Goal: Transaction & Acquisition: Purchase product/service

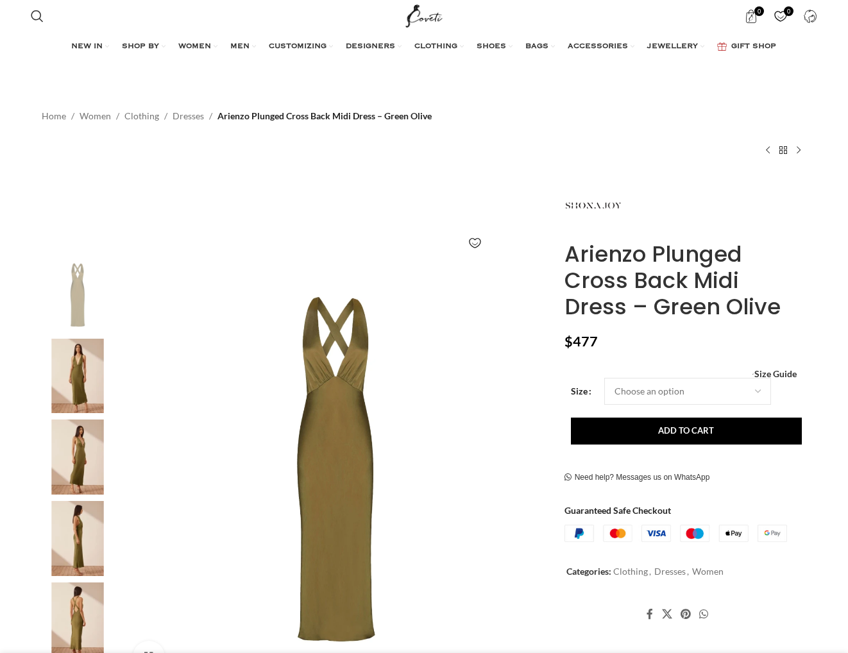
click at [56, 361] on img at bounding box center [77, 376] width 78 height 75
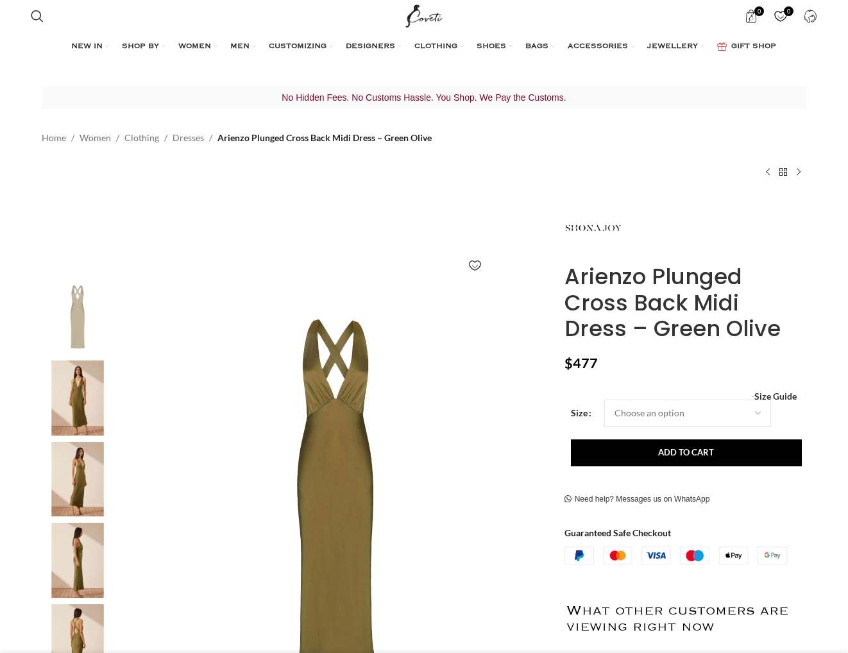
click at [74, 484] on img at bounding box center [77, 479] width 78 height 75
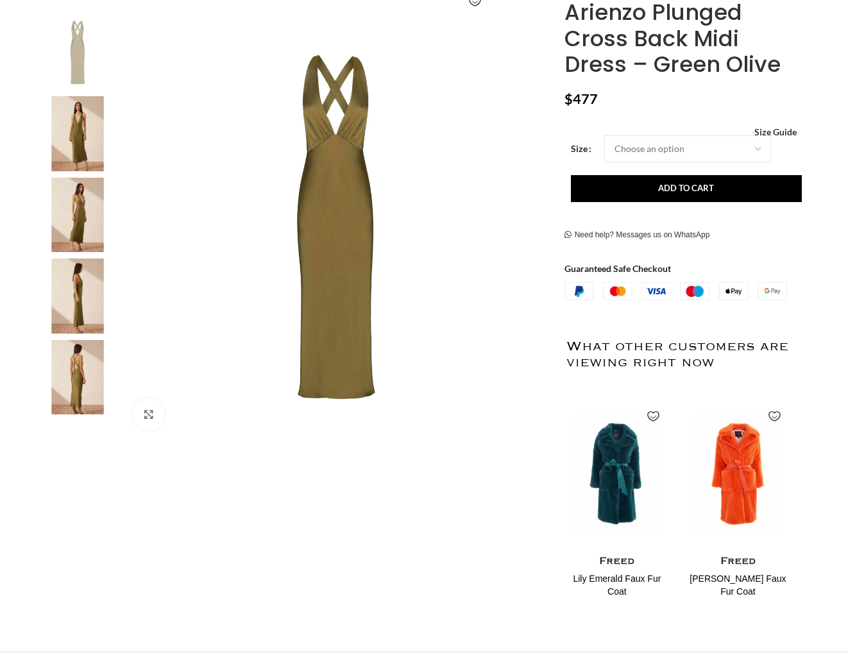
scroll to position [345, 0]
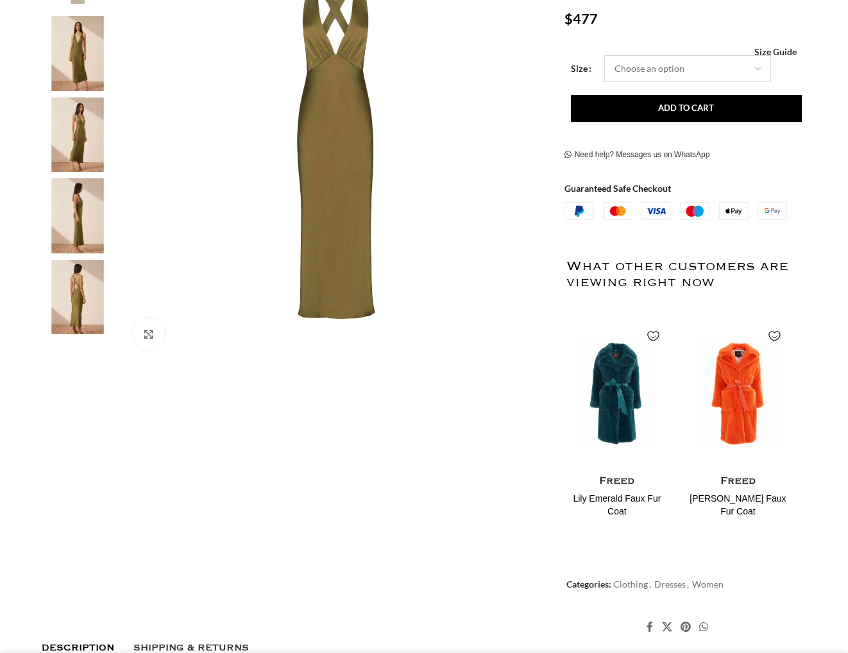
click at [633, 61] on select "Choose an option 4 UK 6 UK 8 [GEOGRAPHIC_DATA] 10 [GEOGRAPHIC_DATA] 12 [GEOGRAP…" at bounding box center [687, 68] width 167 height 27
select select "12-[GEOGRAPHIC_DATA]"
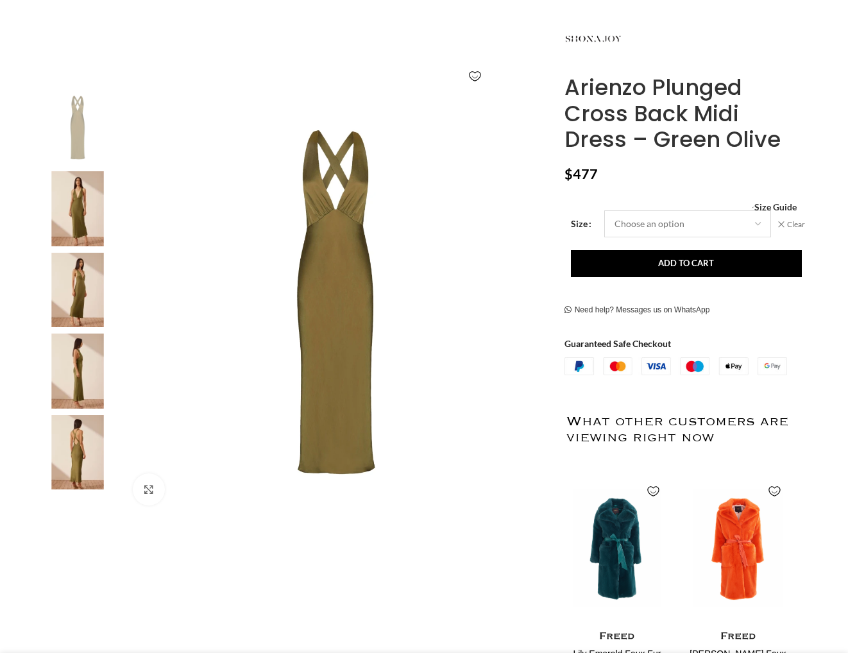
scroll to position [183, 0]
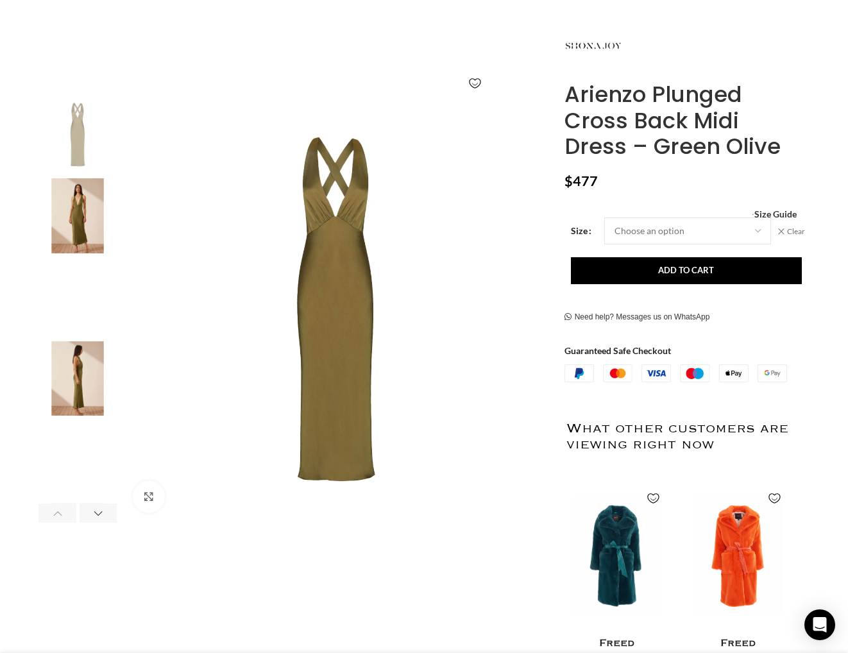
click at [80, 251] on img "2 / 6" at bounding box center [77, 215] width 78 height 75
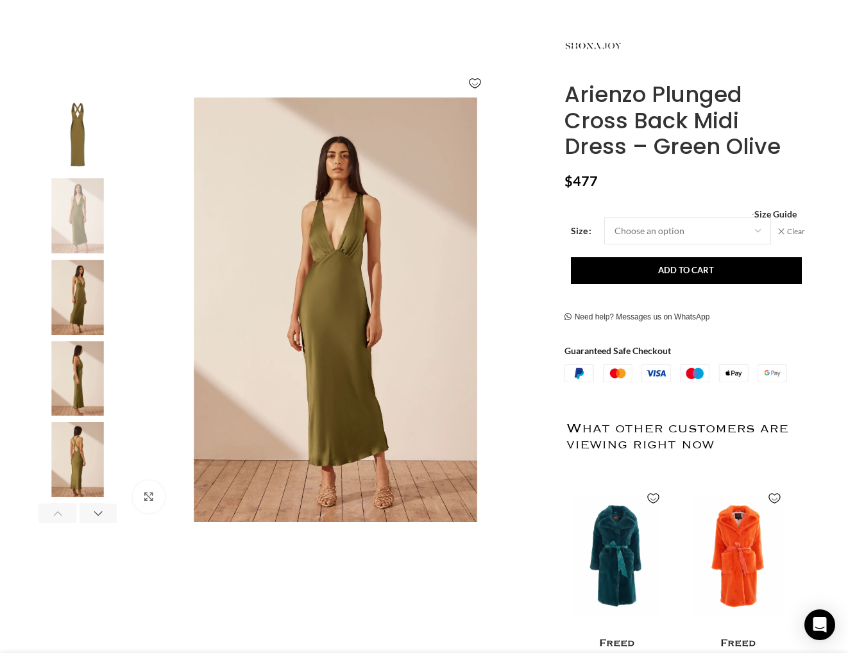
click at [78, 314] on img "3 / 6" at bounding box center [77, 297] width 78 height 75
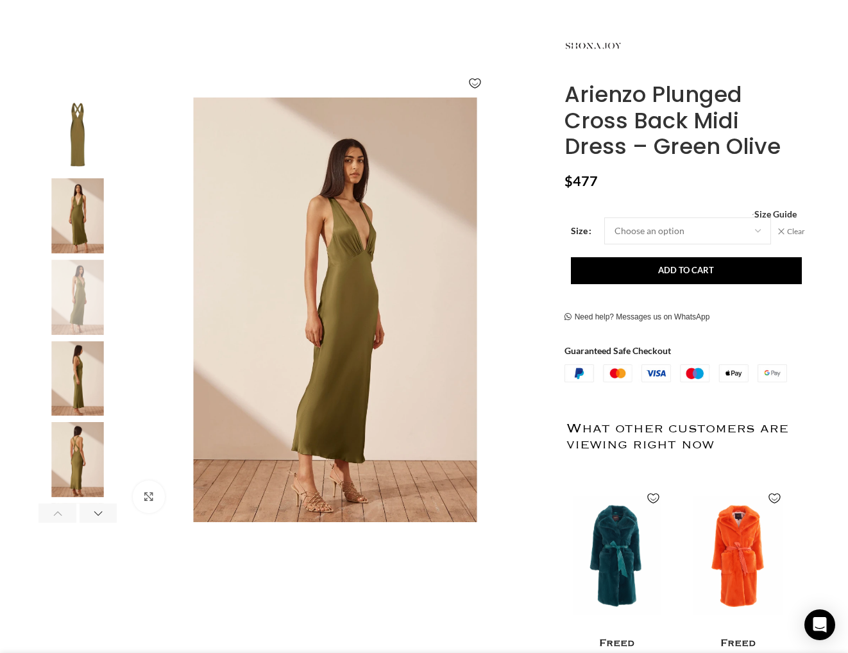
click at [77, 357] on img "4 / 6" at bounding box center [77, 378] width 78 height 75
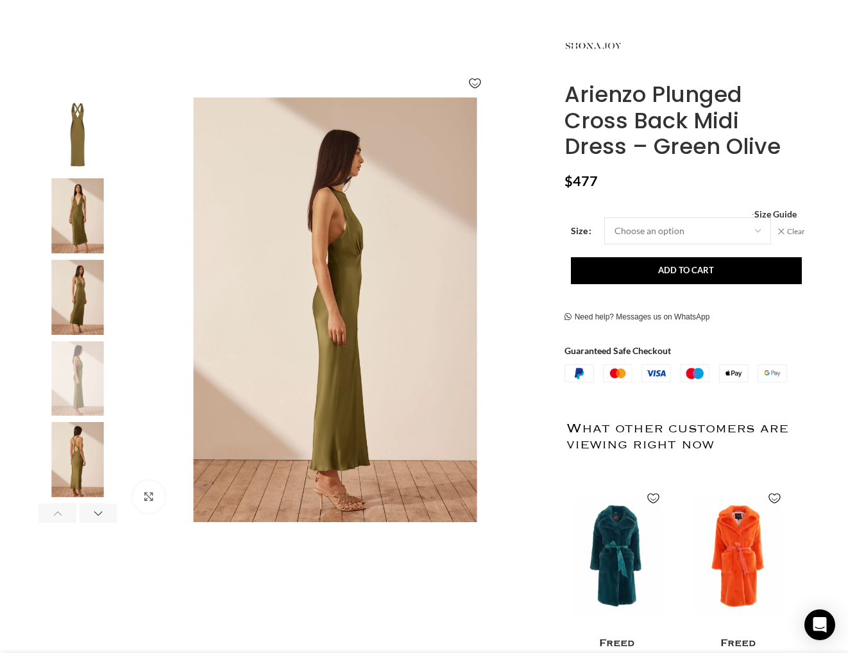
click at [79, 396] on img "4 / 6" at bounding box center [77, 378] width 78 height 75
click at [78, 454] on img "5 / 6" at bounding box center [77, 459] width 78 height 75
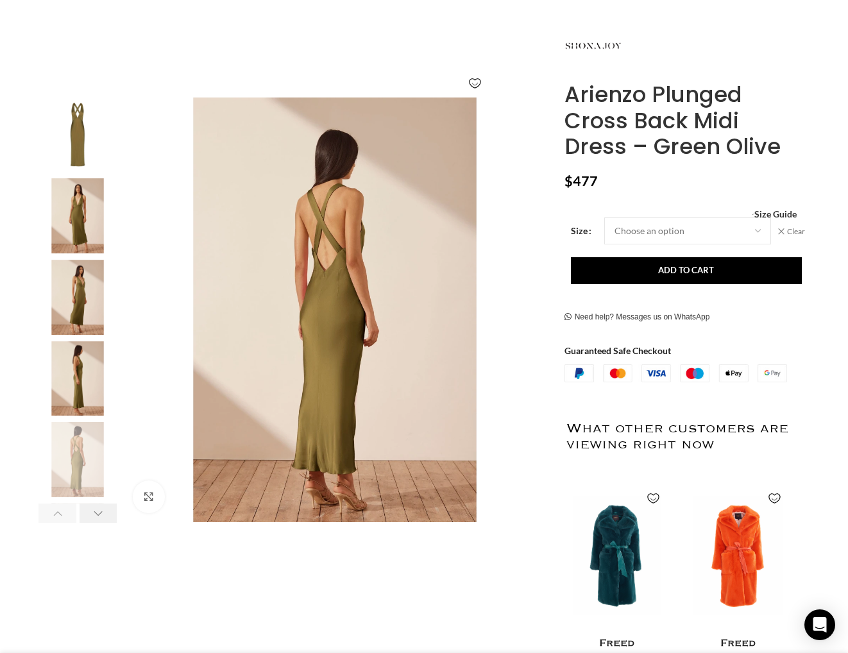
click at [90, 516] on div "Next slide" at bounding box center [99, 513] width 38 height 19
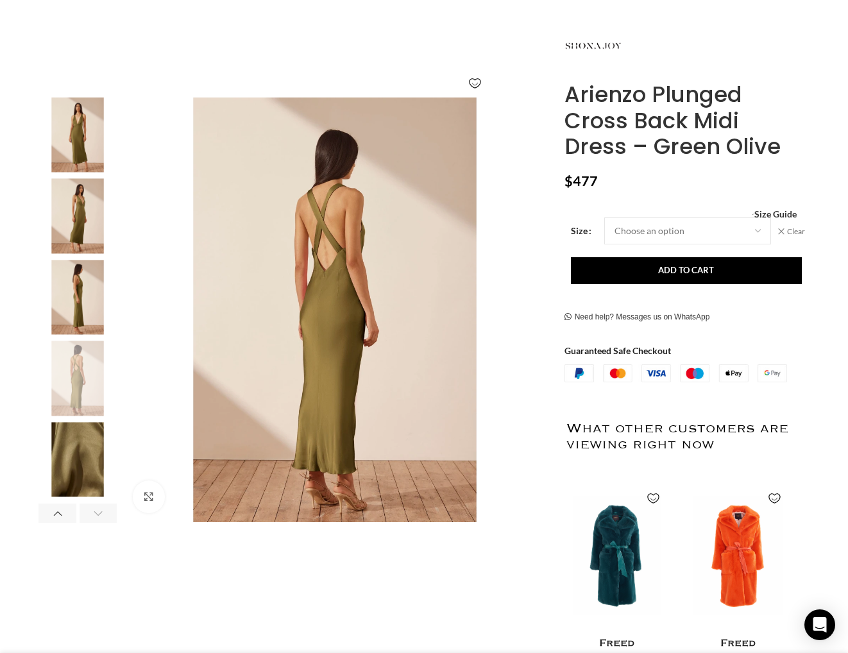
click at [83, 450] on img "6 / 6" at bounding box center [77, 459] width 78 height 75
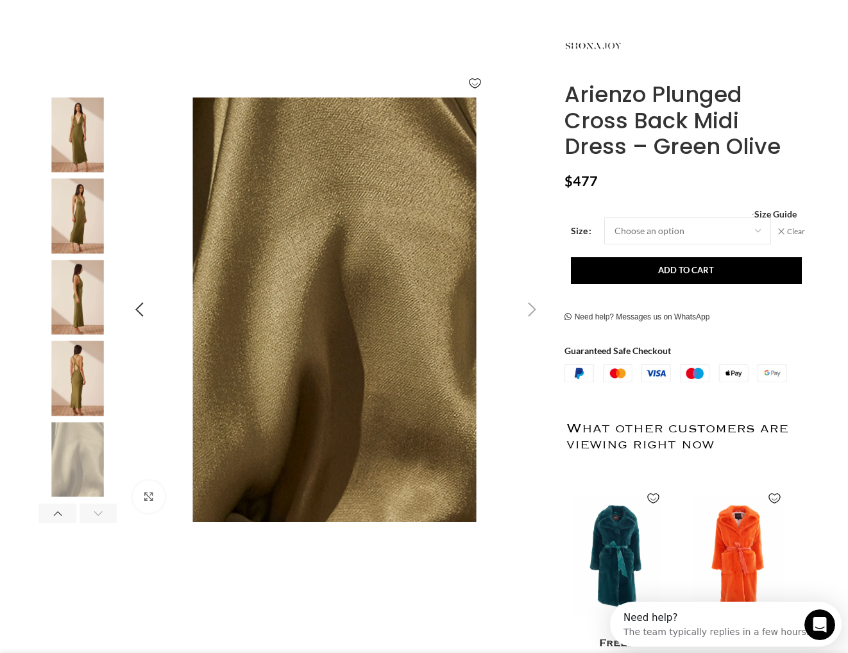
scroll to position [0, 270]
